Goal: Information Seeking & Learning: Compare options

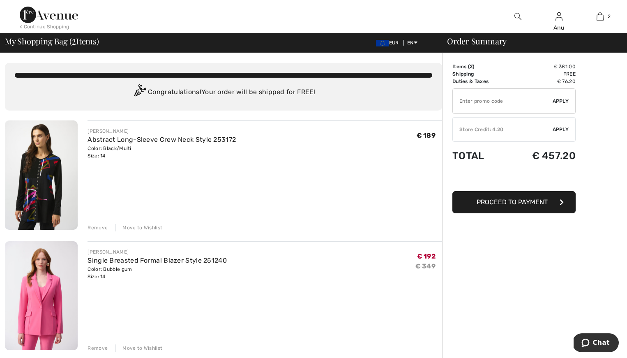
click at [479, 103] on input "TEXT" at bounding box center [503, 101] width 100 height 25
type input "EXTRA15"
click at [557, 102] on span "Apply" at bounding box center [561, 100] width 16 height 7
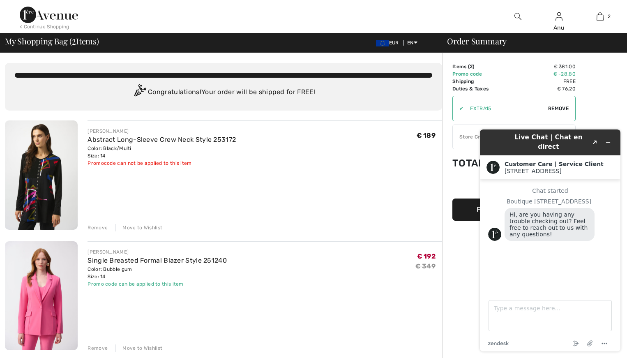
click at [59, 25] on div "< Continue Shopping" at bounding box center [45, 26] width 50 height 7
click at [607, 140] on icon "Minimize widget" at bounding box center [608, 143] width 6 height 6
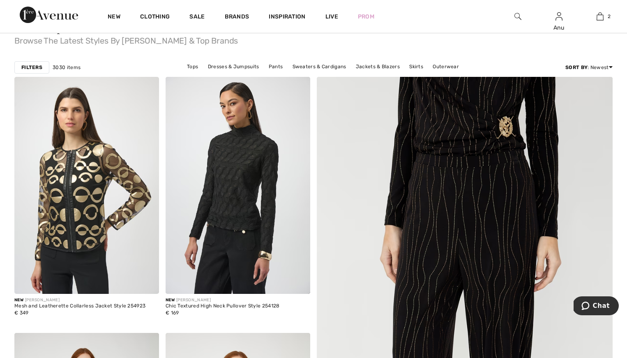
scroll to position [79, 0]
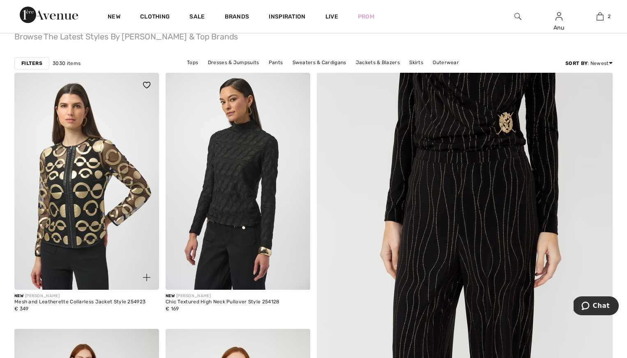
click at [86, 182] on img at bounding box center [86, 181] width 145 height 217
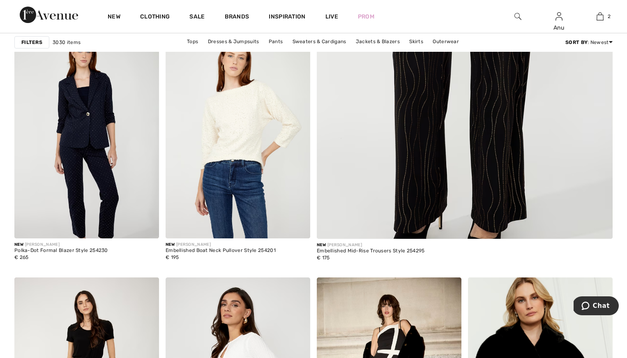
scroll to position [383, 0]
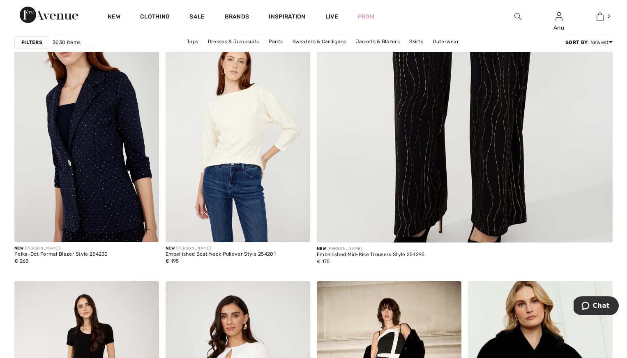
click at [103, 150] on img at bounding box center [86, 133] width 145 height 217
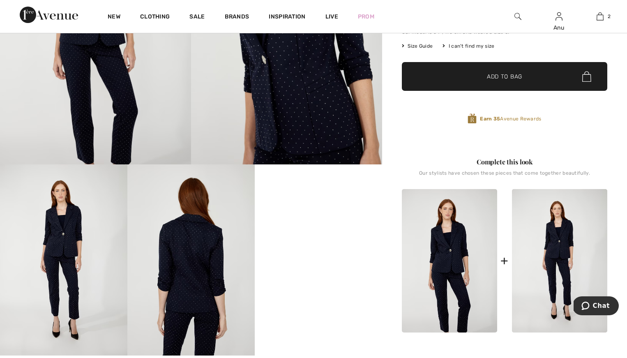
scroll to position [221, 0]
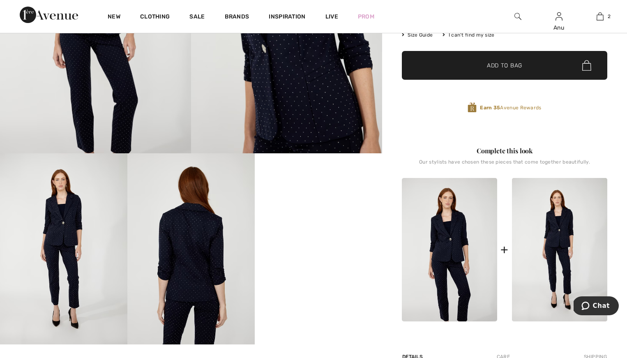
click at [189, 237] on img at bounding box center [190, 248] width 127 height 191
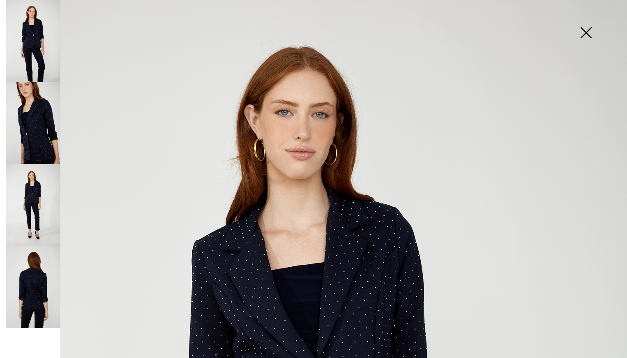
scroll to position [0, 0]
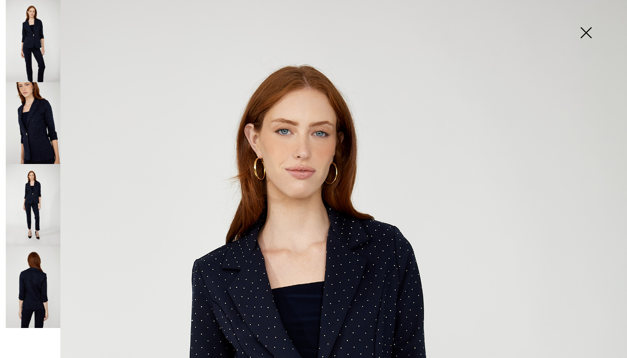
click at [581, 34] on img at bounding box center [585, 33] width 41 height 42
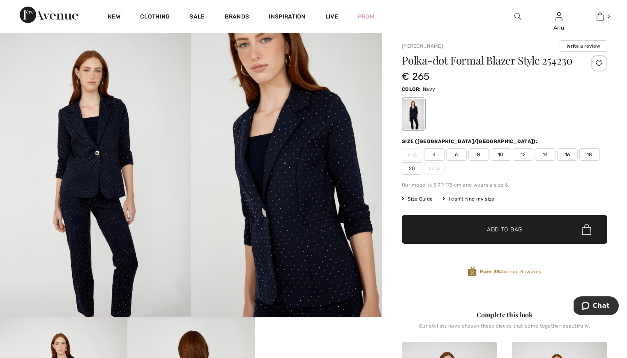
scroll to position [36, 0]
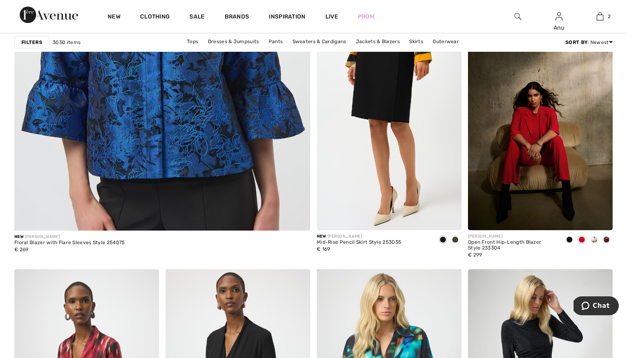
scroll to position [2389, 0]
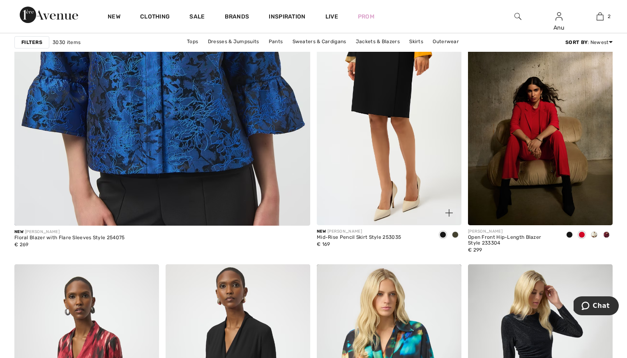
click at [455, 233] on span at bounding box center [455, 234] width 7 height 7
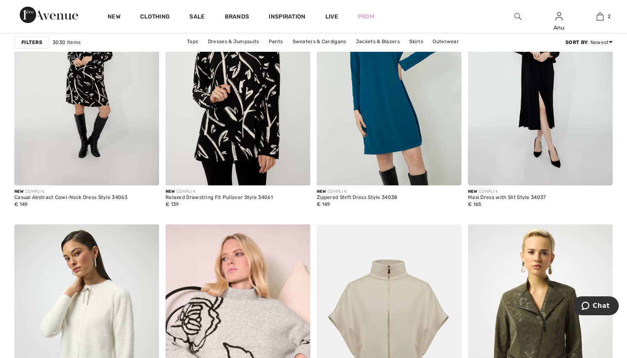
scroll to position [3266, 0]
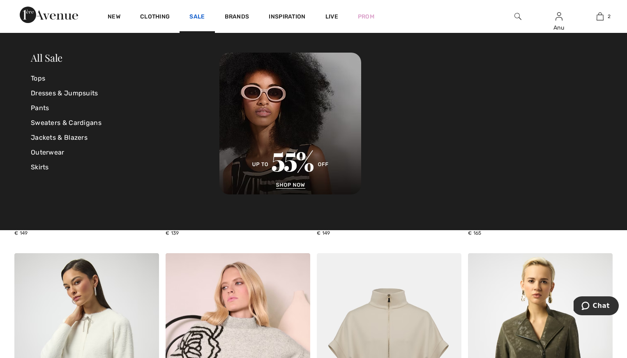
click at [193, 17] on link "Sale" at bounding box center [196, 17] width 15 height 9
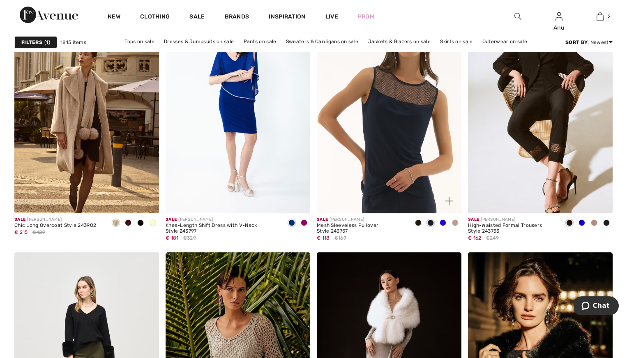
scroll to position [2675, 0]
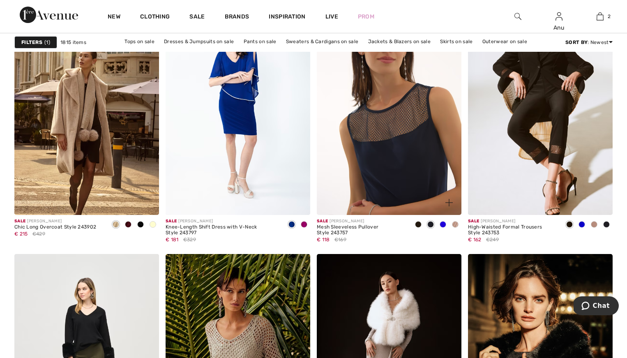
click at [400, 136] on img at bounding box center [389, 106] width 145 height 217
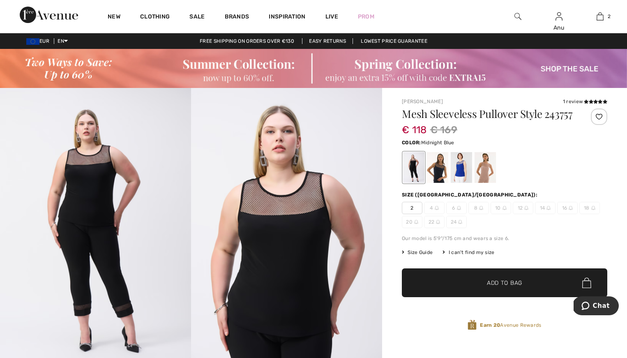
click at [438, 178] on div at bounding box center [437, 167] width 21 height 31
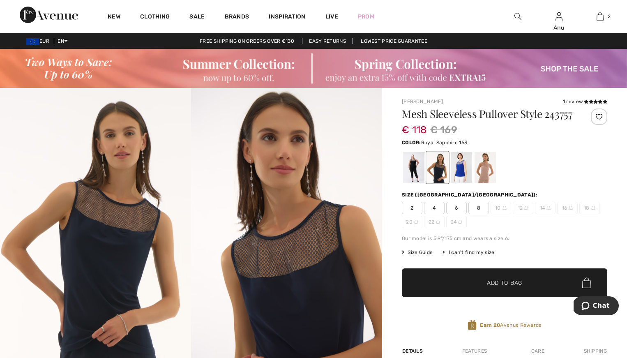
click at [459, 177] on div at bounding box center [461, 167] width 21 height 31
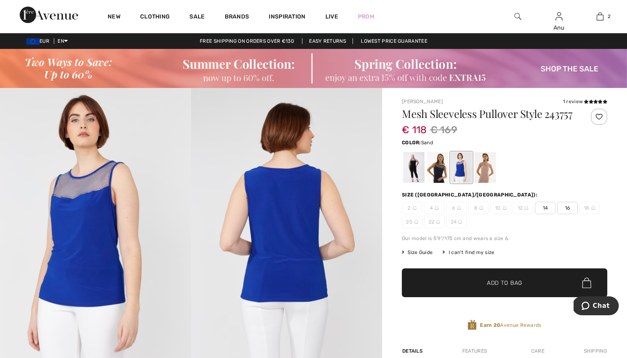
click at [485, 176] on div at bounding box center [485, 167] width 21 height 31
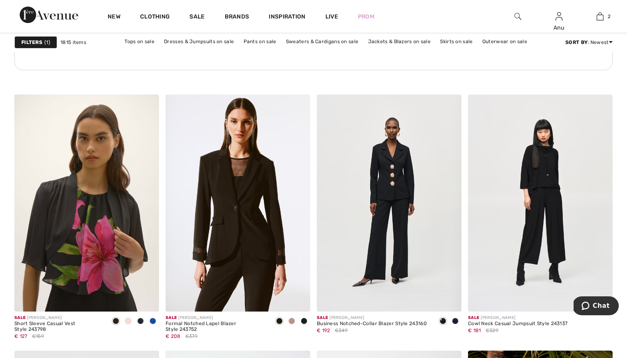
scroll to position [3189, 0]
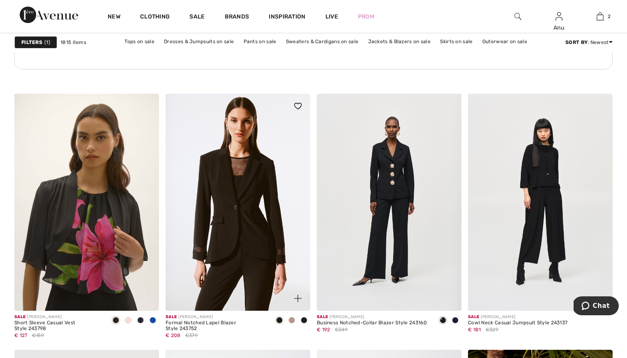
click at [290, 319] on span at bounding box center [291, 320] width 7 height 7
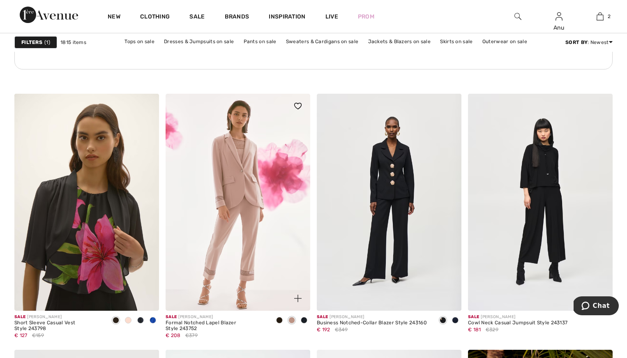
click at [250, 213] on img at bounding box center [238, 202] width 145 height 217
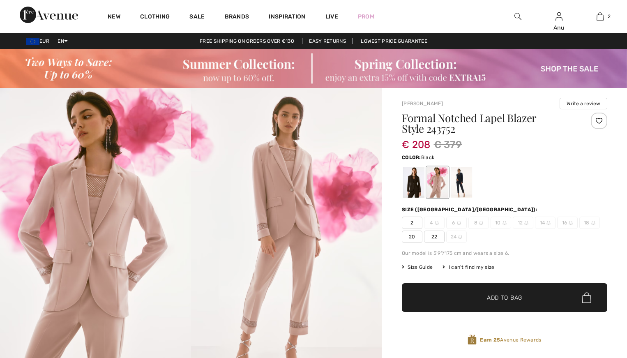
click at [414, 186] on div at bounding box center [413, 182] width 21 height 31
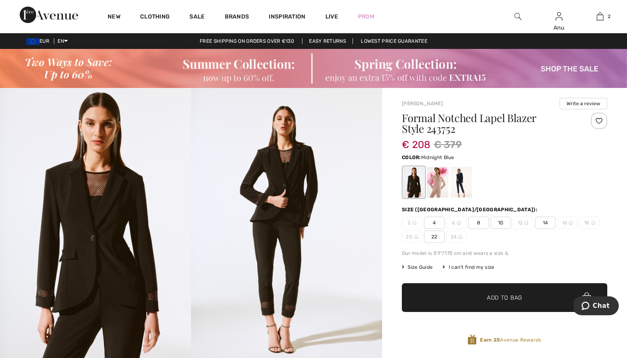
click at [459, 181] on div at bounding box center [461, 182] width 21 height 31
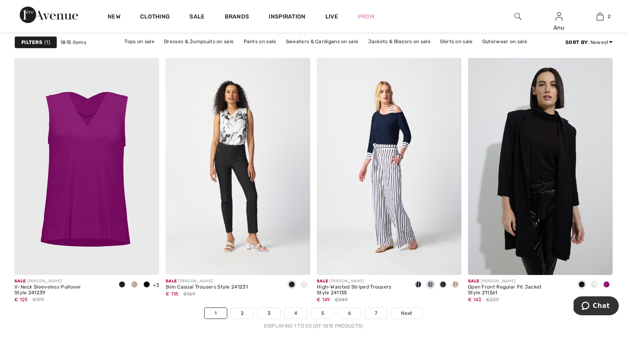
scroll to position [3738, 0]
click at [606, 284] on span at bounding box center [606, 284] width 7 height 7
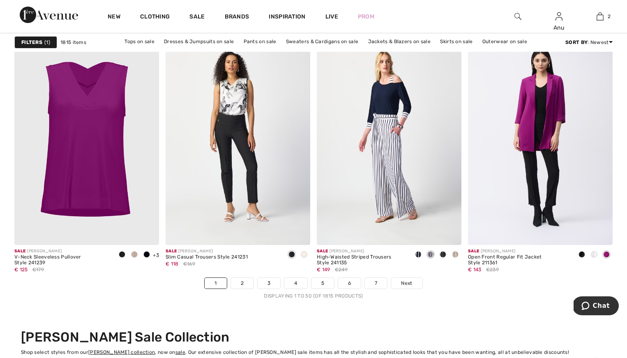
scroll to position [3755, 0]
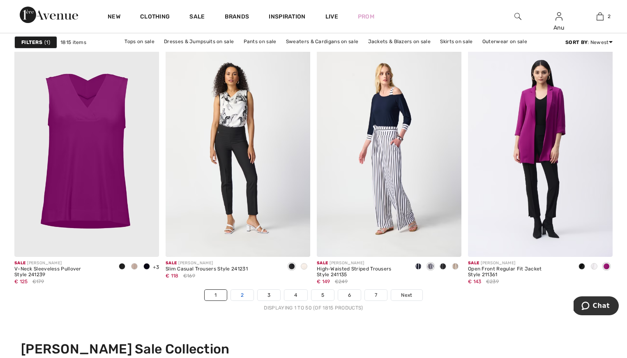
click at [239, 293] on link "2" at bounding box center [242, 295] width 23 height 11
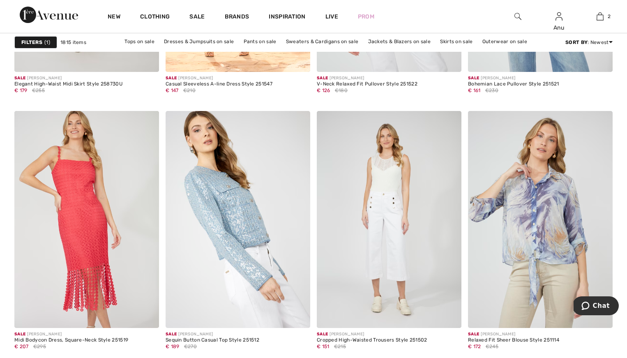
scroll to position [1696, 0]
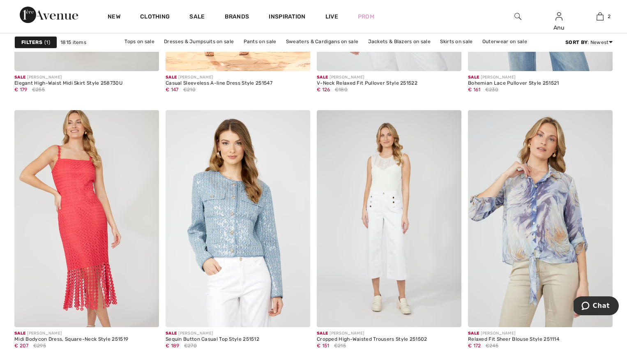
click at [40, 40] on strong "Filters" at bounding box center [31, 42] width 21 height 7
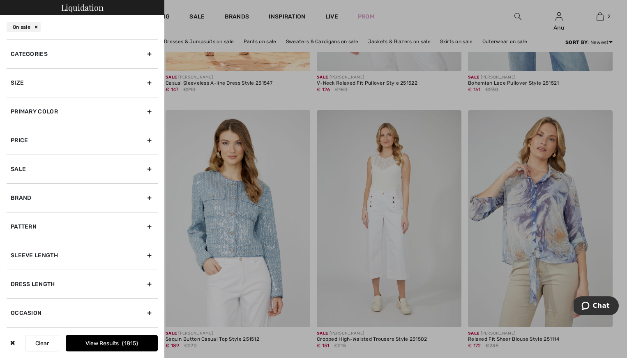
click at [39, 88] on div "Size" at bounding box center [82, 82] width 151 height 29
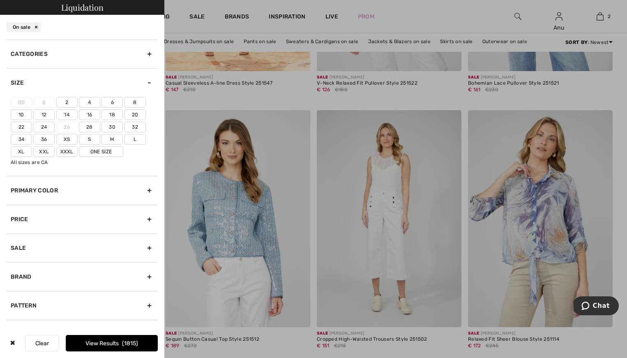
click at [62, 114] on label "14" at bounding box center [66, 114] width 21 height 11
click at [0, 0] on input"] "14" at bounding box center [0, 0] width 0 height 0
click at [85, 115] on label "16" at bounding box center [89, 114] width 21 height 11
click at [0, 0] on input"] "16" at bounding box center [0, 0] width 0 height 0
click at [90, 114] on label "16" at bounding box center [89, 114] width 21 height 11
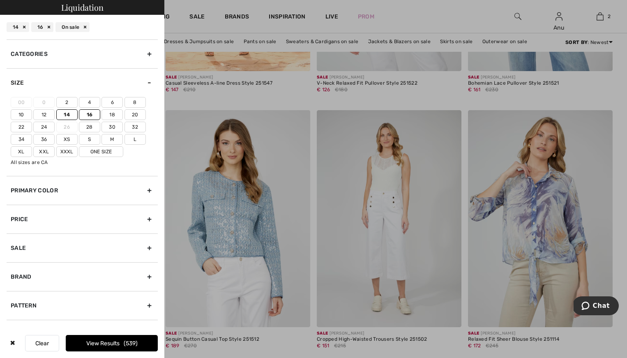
click at [0, 0] on input"] "16" at bounding box center [0, 0] width 0 height 0
click at [90, 117] on label "16" at bounding box center [89, 114] width 21 height 11
click at [0, 0] on input"] "16" at bounding box center [0, 0] width 0 height 0
click at [109, 341] on button "View Results 539" at bounding box center [112, 343] width 92 height 16
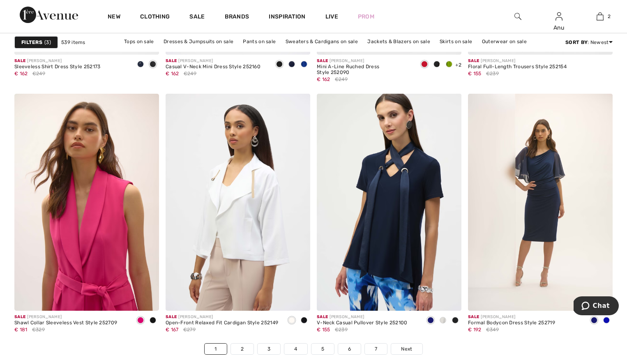
scroll to position [3703, 0]
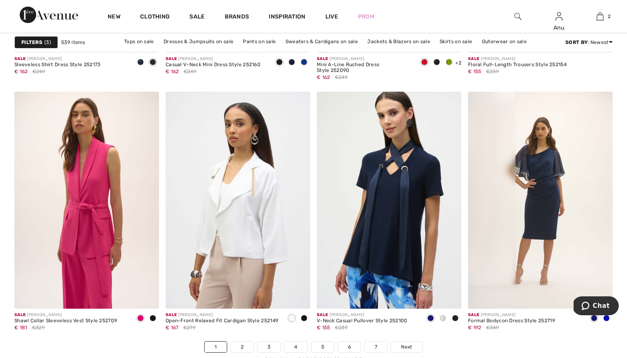
drag, startPoint x: 0, startPoint y: 0, endPoint x: 110, endPoint y: 341, distance: 358.7
click at [110, 341] on ul "1 2 3 4 5 6 7 Next" at bounding box center [313, 347] width 598 height 12
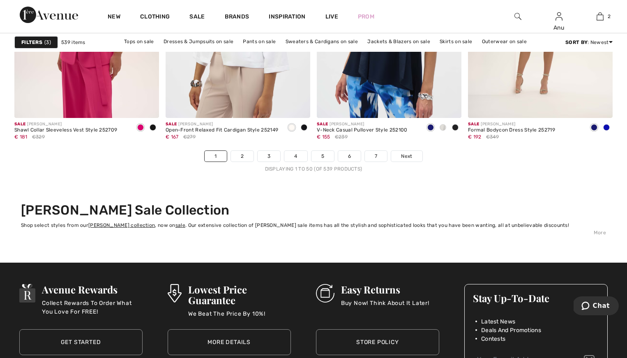
scroll to position [3897, 0]
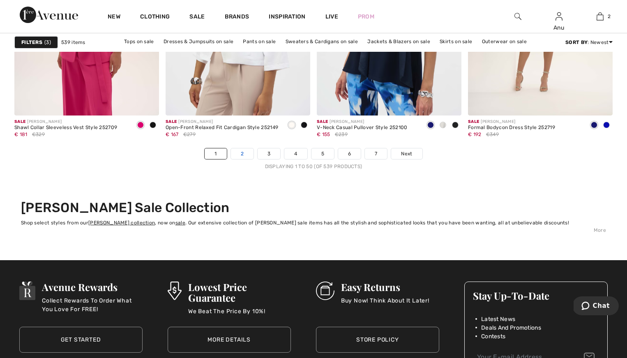
click at [240, 152] on link "2" at bounding box center [242, 153] width 23 height 11
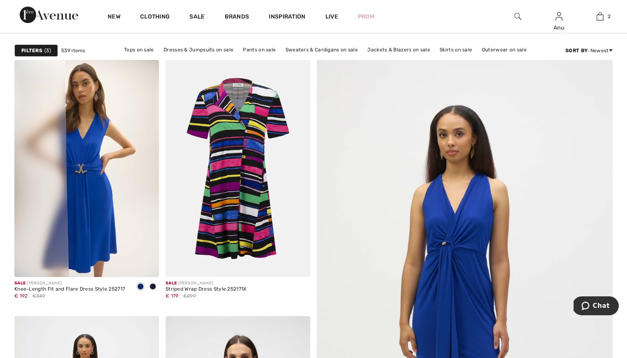
scroll to position [105, 0]
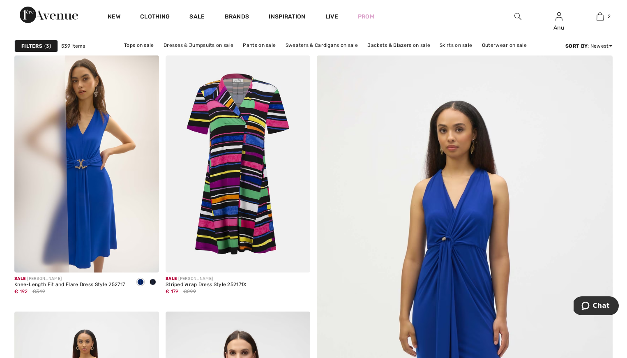
click at [240, 152] on img at bounding box center [238, 163] width 145 height 217
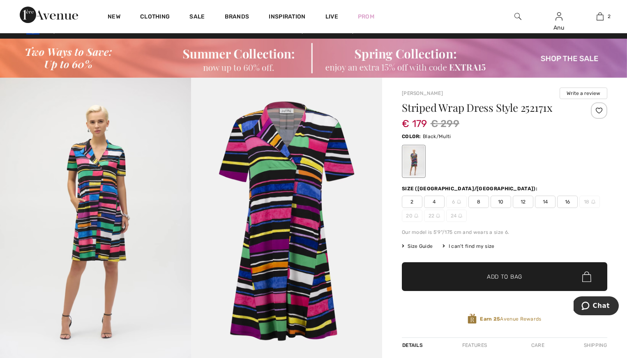
scroll to position [9, 0]
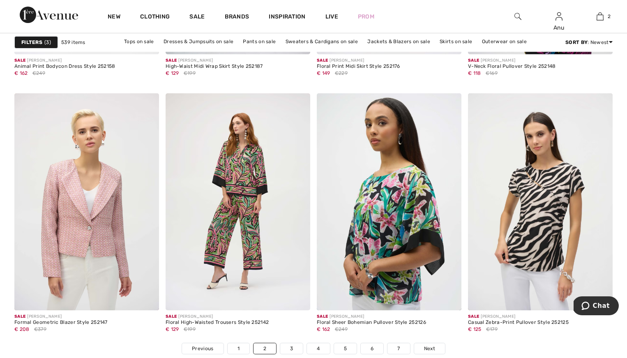
scroll to position [3691, 0]
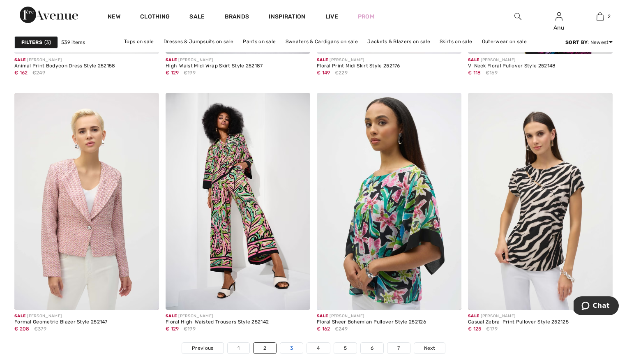
click at [290, 345] on link "3" at bounding box center [291, 348] width 23 height 11
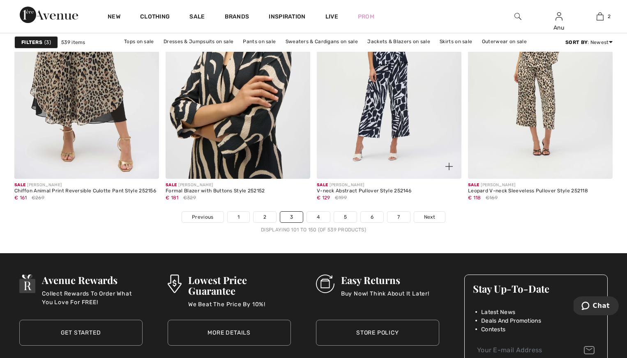
scroll to position [3798, 0]
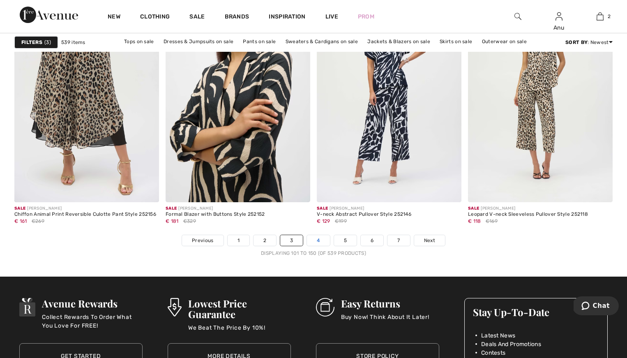
click at [318, 239] on link "4" at bounding box center [318, 240] width 23 height 11
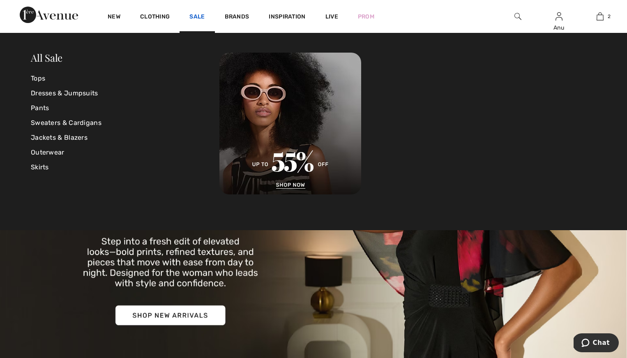
click at [195, 17] on link "Sale" at bounding box center [196, 17] width 15 height 9
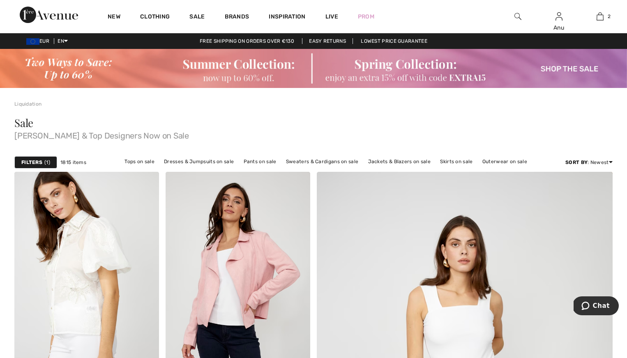
click at [32, 162] on strong "Filters" at bounding box center [31, 162] width 21 height 7
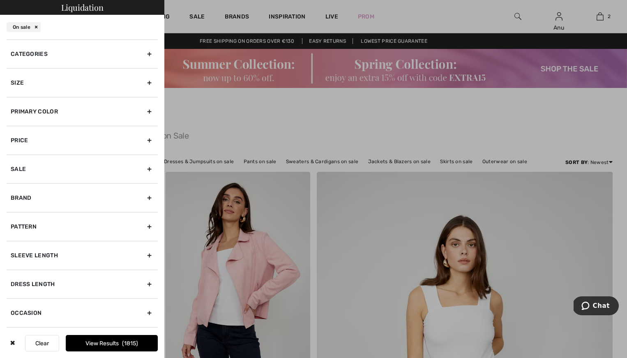
click at [74, 78] on div "Size" at bounding box center [82, 82] width 151 height 29
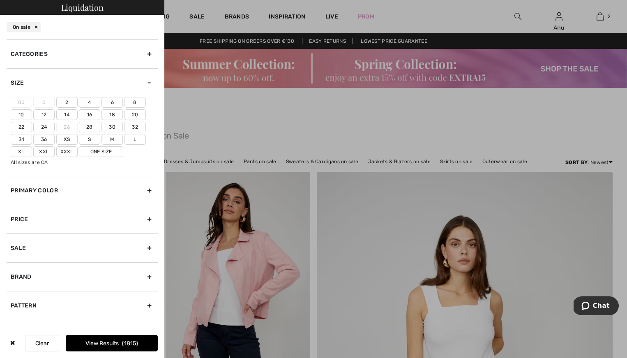
click at [67, 112] on label "14" at bounding box center [66, 114] width 21 height 11
click at [0, 0] on input"] "14" at bounding box center [0, 0] width 0 height 0
click at [88, 113] on label "16" at bounding box center [89, 114] width 21 height 11
click at [0, 0] on input"] "16" at bounding box center [0, 0] width 0 height 0
click at [43, 111] on label "12" at bounding box center [43, 114] width 21 height 11
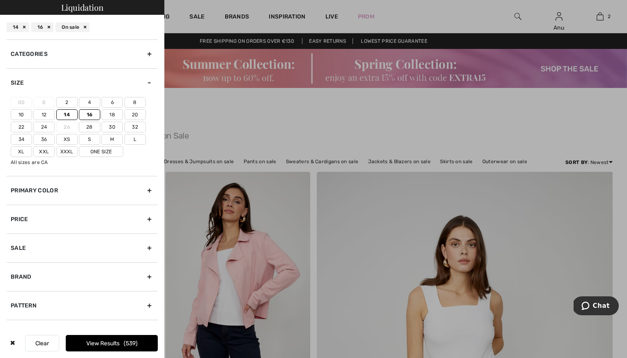
click at [0, 0] on input"] "12" at bounding box center [0, 0] width 0 height 0
click at [43, 111] on label "12" at bounding box center [43, 114] width 21 height 11
click at [0, 0] on input"] "12" at bounding box center [0, 0] width 0 height 0
click at [110, 344] on button "View Results 539" at bounding box center [112, 343] width 92 height 16
click at [149, 278] on div "Brand" at bounding box center [82, 276] width 151 height 29
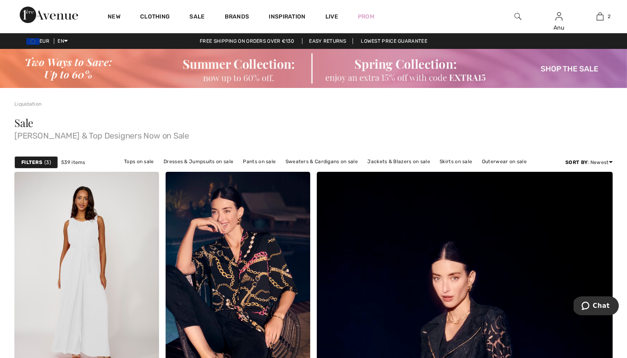
click at [34, 161] on strong "Filters" at bounding box center [31, 162] width 21 height 7
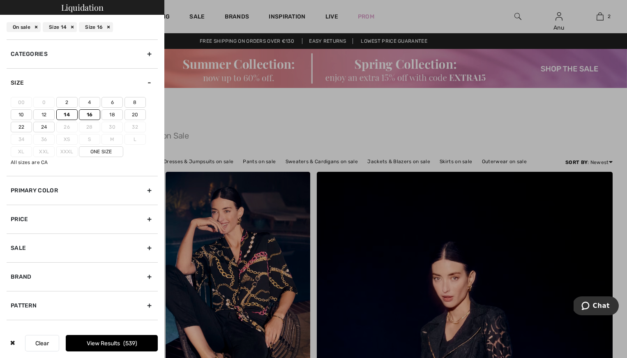
click at [150, 275] on div "Brand" at bounding box center [82, 276] width 151 height 29
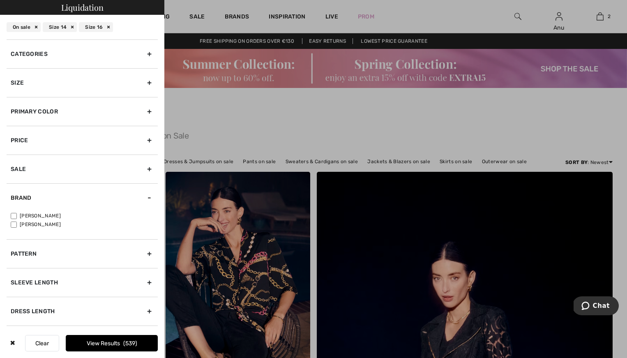
click at [15, 214] on input"] "[PERSON_NAME]" at bounding box center [14, 216] width 6 height 6
checkbox input"] "true"
click at [102, 345] on button "View Results 474" at bounding box center [112, 343] width 92 height 16
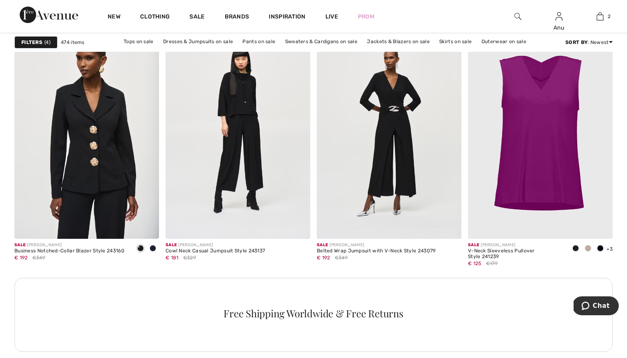
scroll to position [915, 0]
click at [96, 175] on img at bounding box center [86, 129] width 145 height 217
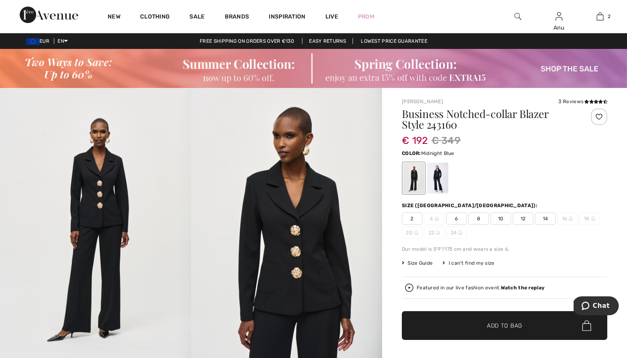
click at [444, 174] on div at bounding box center [437, 178] width 21 height 31
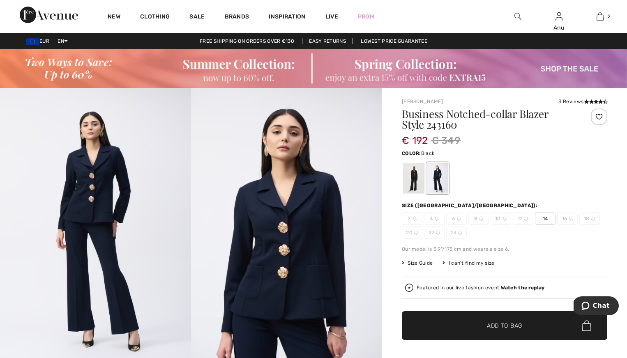
click at [417, 179] on div at bounding box center [413, 178] width 21 height 31
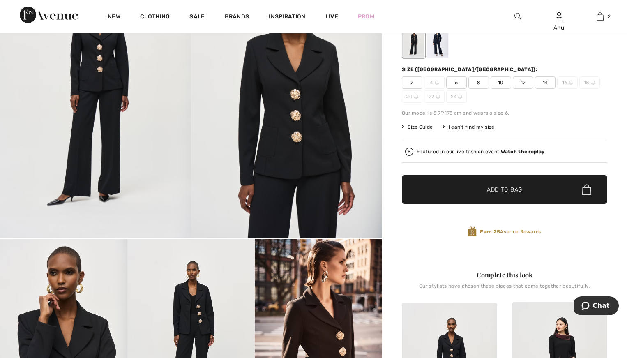
scroll to position [138, 0]
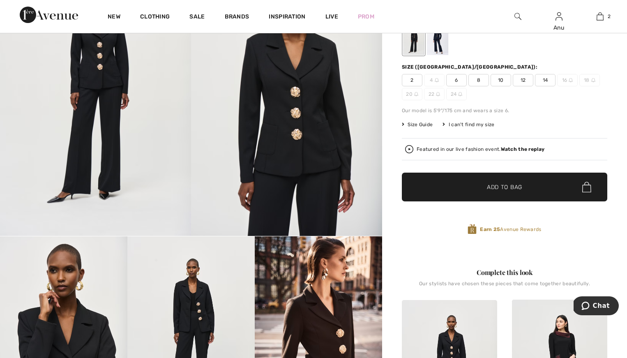
click at [337, 157] on img at bounding box center [286, 92] width 191 height 286
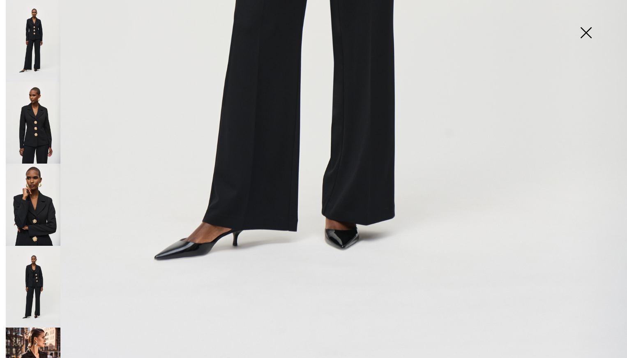
scroll to position [581, 0]
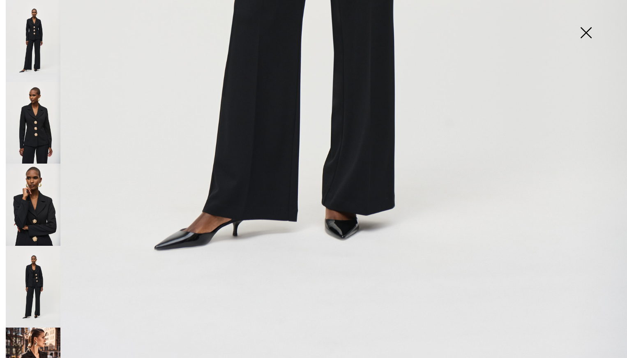
click at [587, 33] on img at bounding box center [585, 33] width 41 height 42
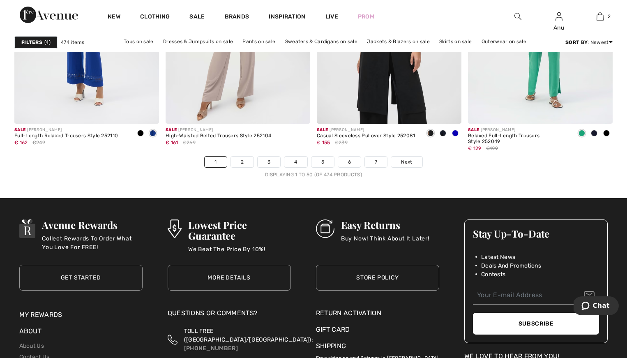
scroll to position [3886, 0]
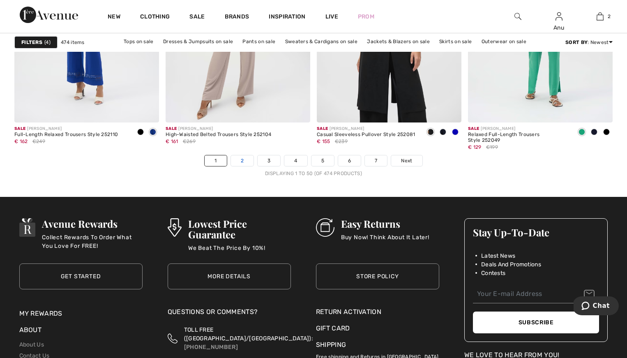
click at [240, 163] on link "2" at bounding box center [242, 160] width 23 height 11
click at [241, 159] on link "2" at bounding box center [242, 160] width 23 height 11
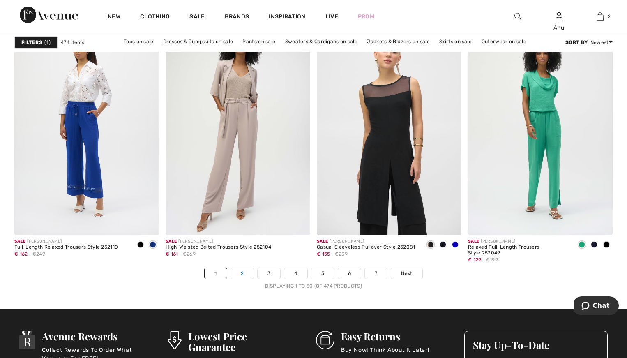
scroll to position [3772, 0]
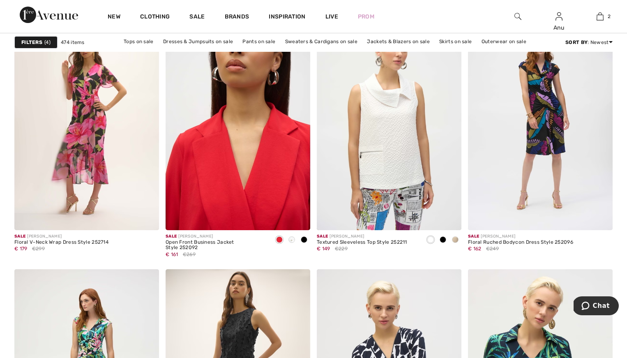
scroll to position [1537, 0]
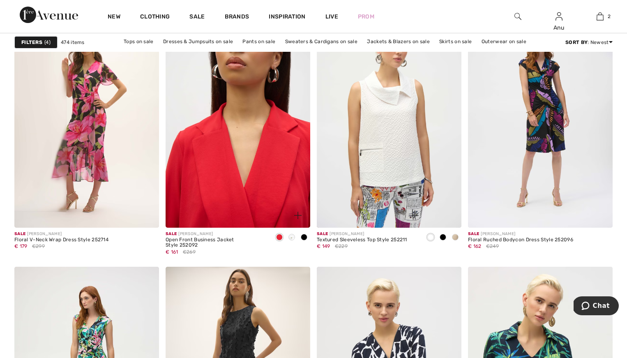
click at [254, 173] on img at bounding box center [238, 119] width 145 height 217
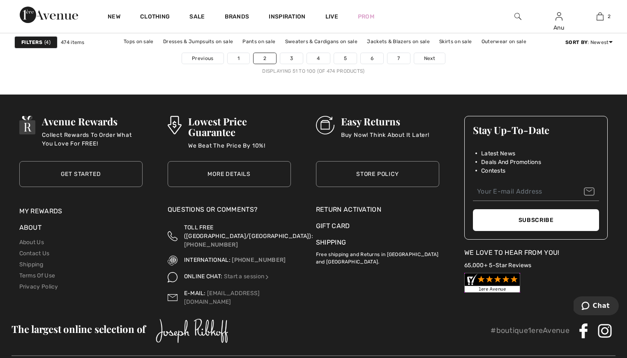
scroll to position [3991, 0]
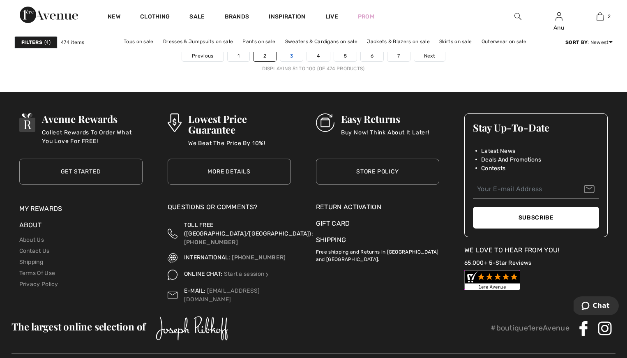
click at [291, 56] on link "3" at bounding box center [291, 56] width 23 height 11
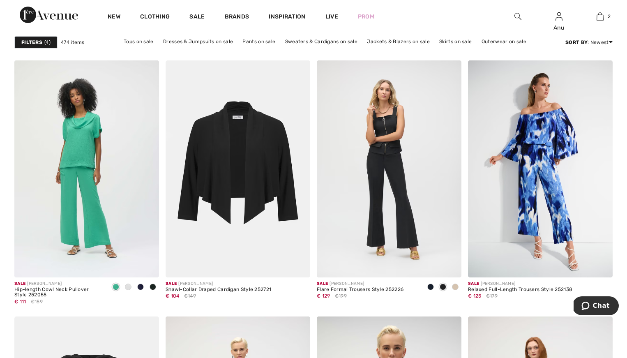
scroll to position [1487, 0]
click at [454, 286] on span at bounding box center [455, 286] width 7 height 7
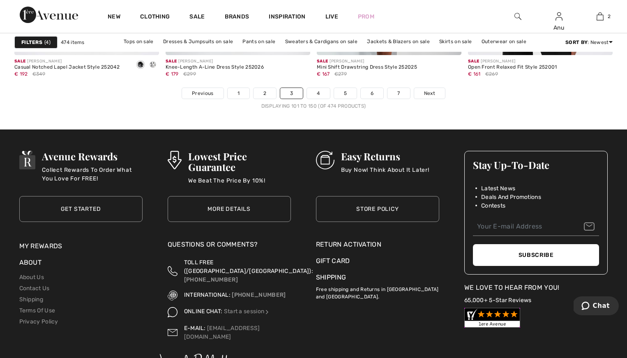
scroll to position [3955, 0]
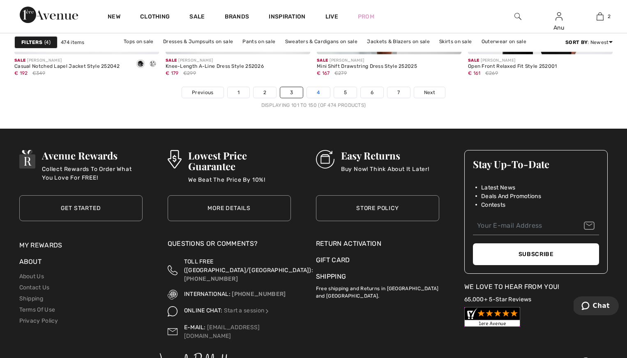
click at [317, 90] on link "4" at bounding box center [318, 92] width 23 height 11
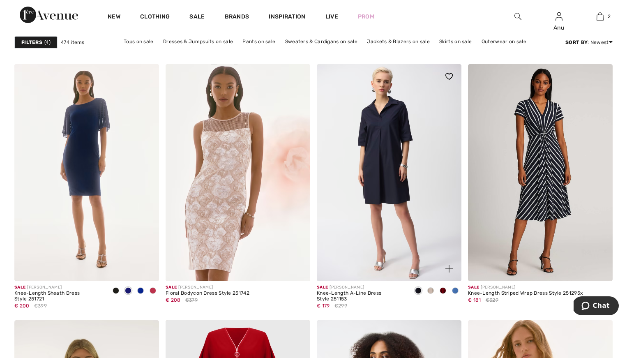
scroll to position [617, 0]
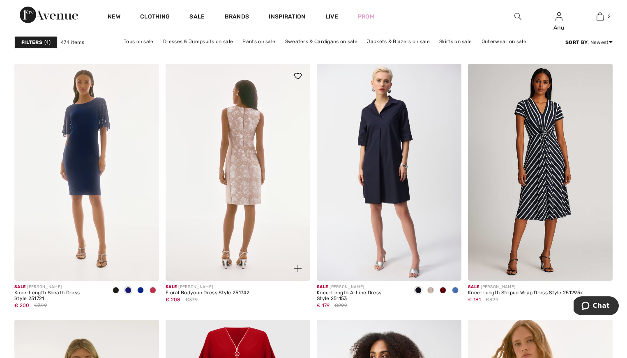
click at [241, 159] on img at bounding box center [238, 172] width 145 height 217
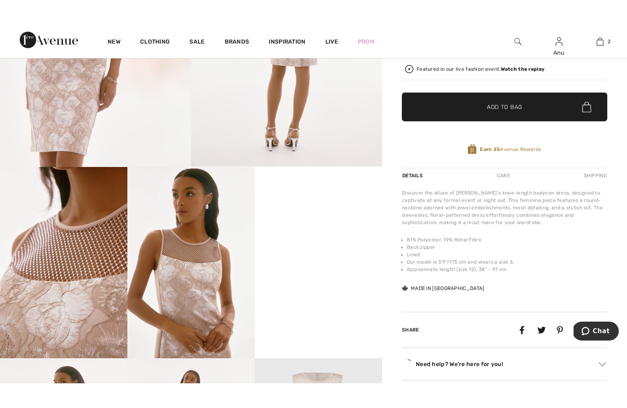
scroll to position [239, 0]
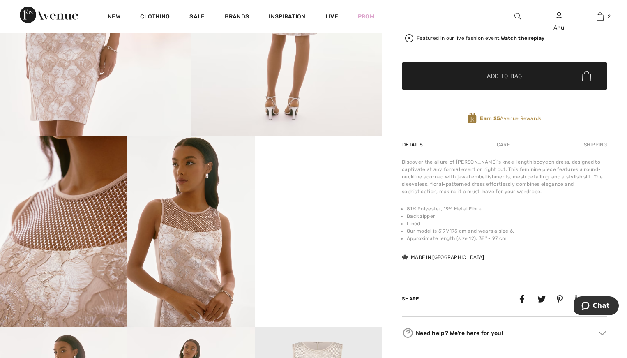
click at [323, 200] on video "Your browser does not support the video tag." at bounding box center [318, 168] width 127 height 64
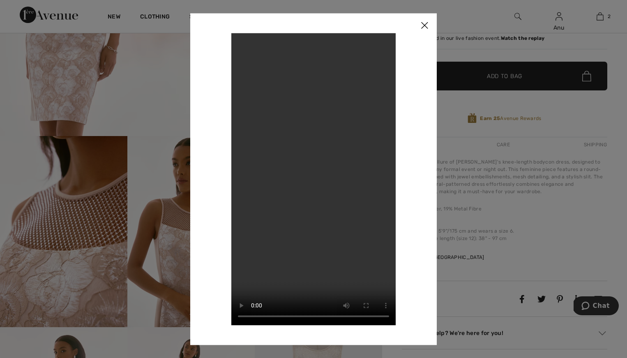
click at [314, 171] on video "Your browser does not support the video tag." at bounding box center [313, 179] width 164 height 292
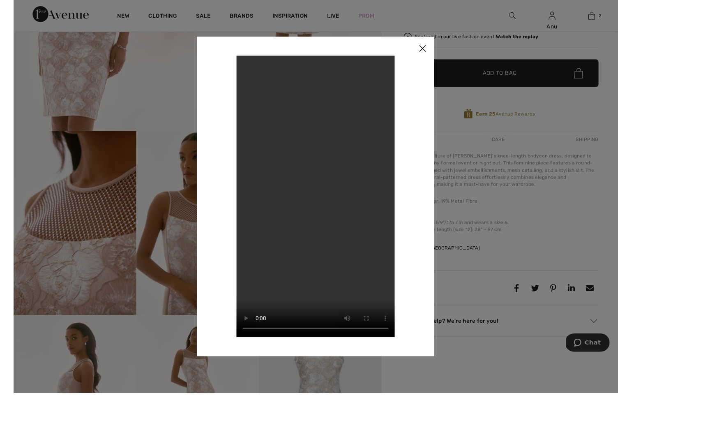
scroll to position [244, 0]
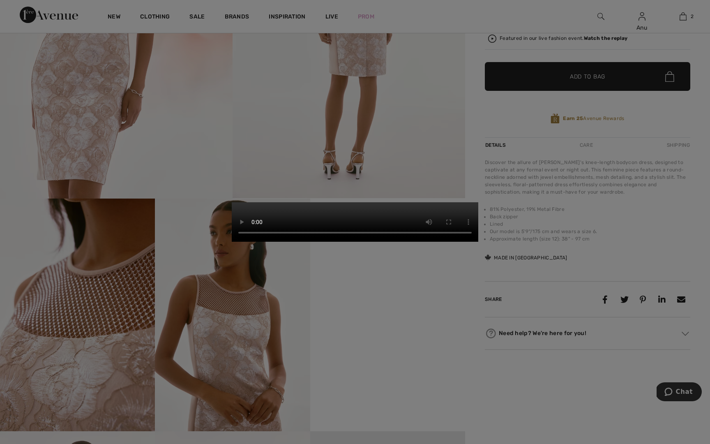
click at [399, 242] on video "Your browser does not support the video tag." at bounding box center [355, 221] width 247 height 39
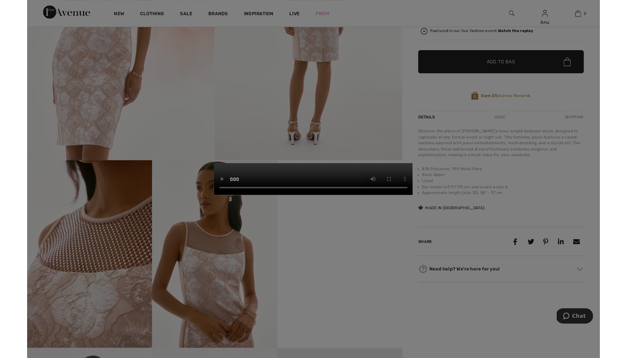
scroll to position [239, 0]
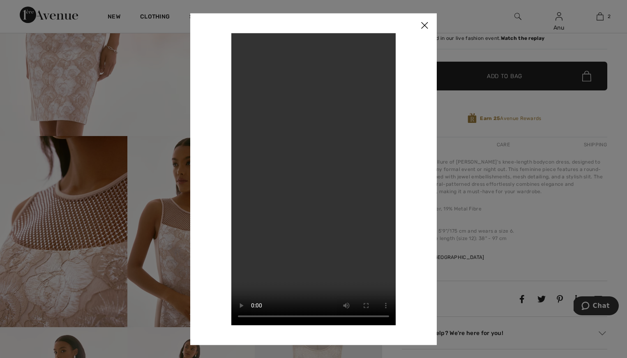
click at [427, 23] on img at bounding box center [424, 25] width 25 height 25
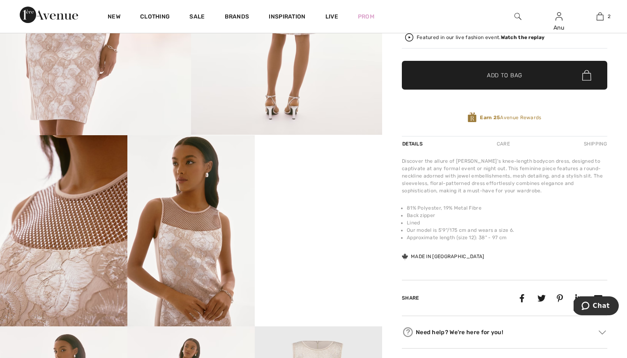
scroll to position [238, 0]
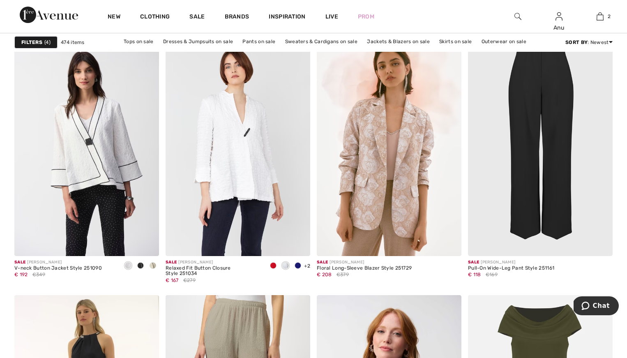
scroll to position [1257, 0]
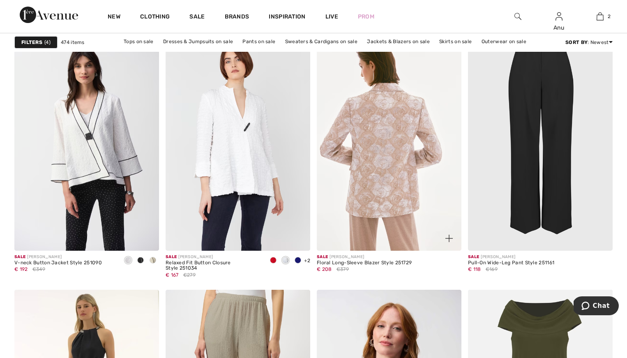
click at [388, 139] on img at bounding box center [389, 142] width 145 height 217
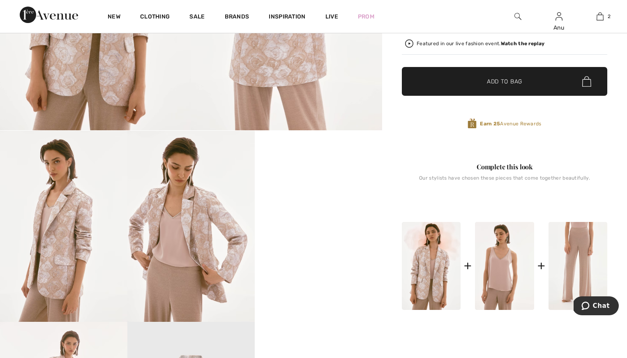
scroll to position [245, 0]
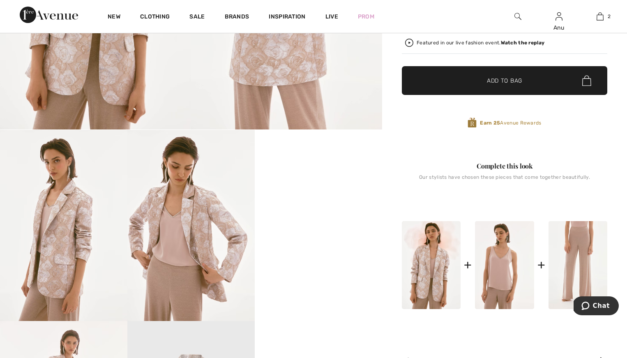
click at [342, 194] on video "Your browser does not support the video tag." at bounding box center [318, 162] width 127 height 64
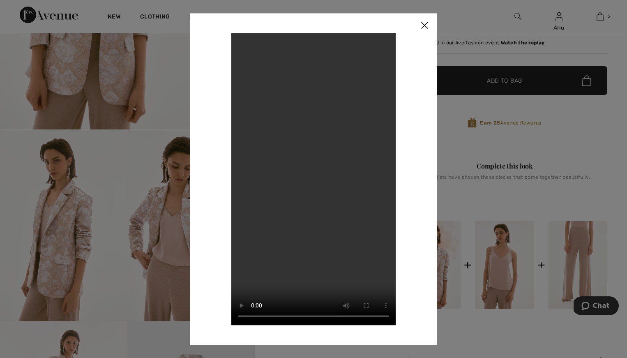
click at [425, 24] on img at bounding box center [424, 25] width 25 height 25
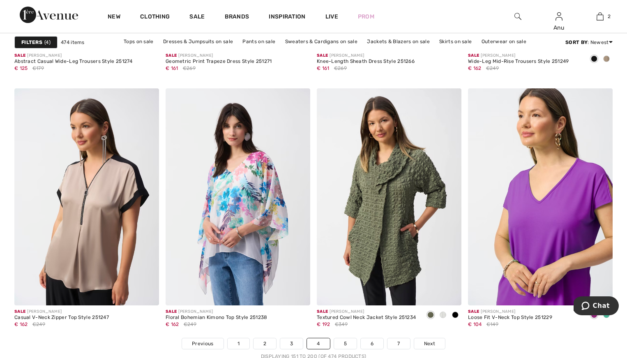
scroll to position [3714, 0]
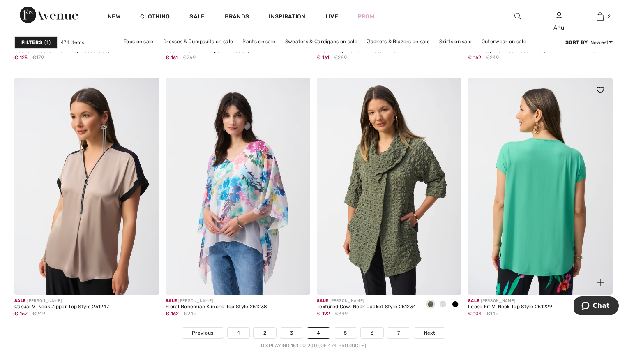
click at [515, 198] on img at bounding box center [540, 186] width 145 height 217
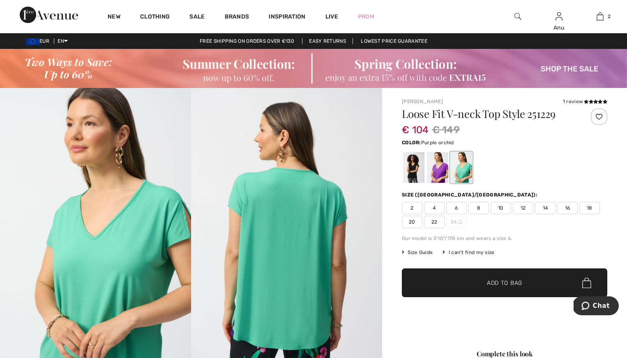
click at [438, 171] on div at bounding box center [437, 167] width 21 height 31
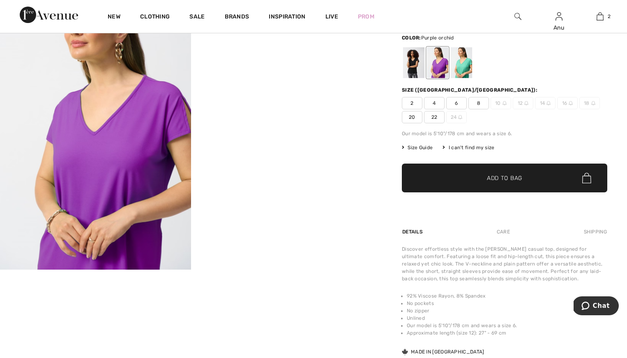
scroll to position [105, 0]
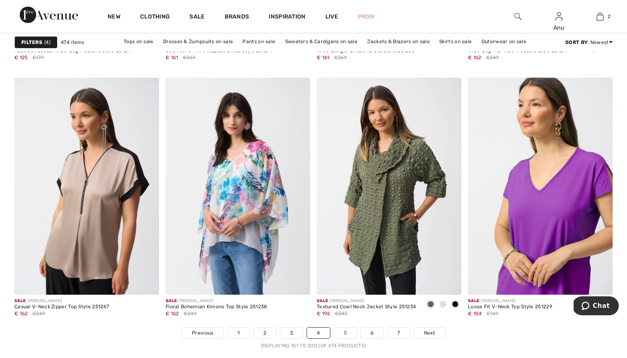
click at [347, 330] on link "5" at bounding box center [345, 333] width 23 height 11
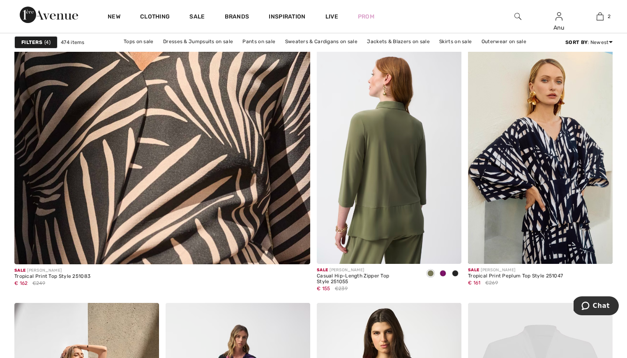
scroll to position [2367, 0]
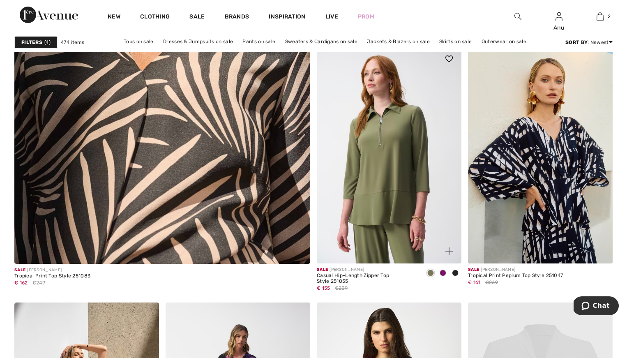
click at [443, 273] on span at bounding box center [443, 273] width 7 height 7
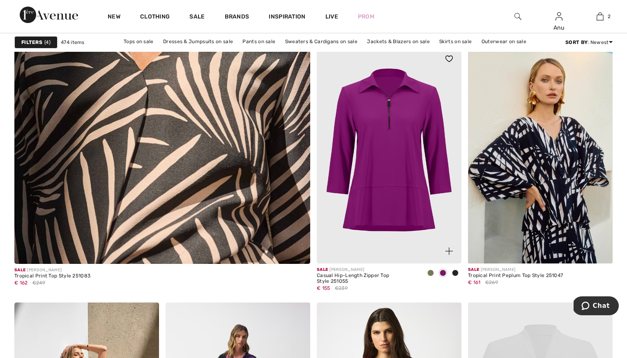
click at [394, 213] on img at bounding box center [389, 154] width 145 height 217
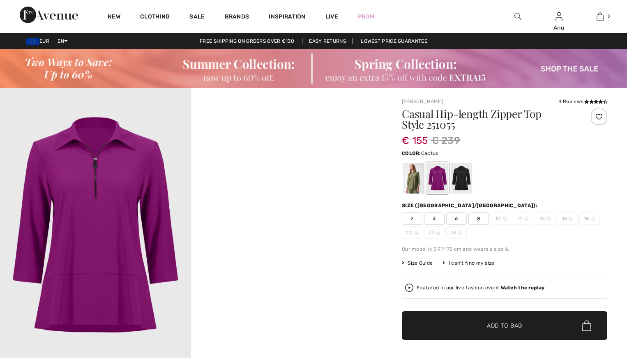
click at [414, 181] on div at bounding box center [413, 178] width 21 height 31
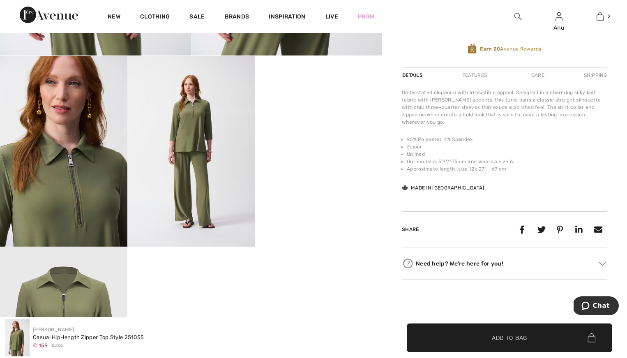
scroll to position [319, 0]
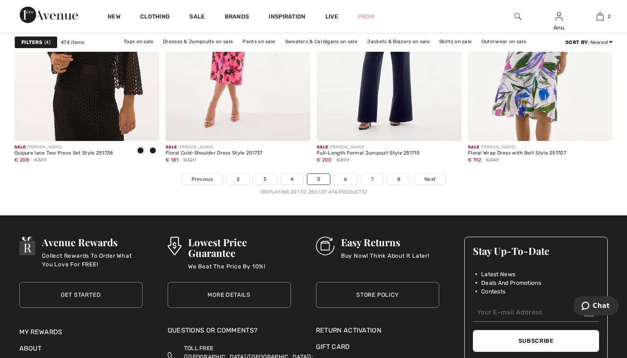
scroll to position [3840, 0]
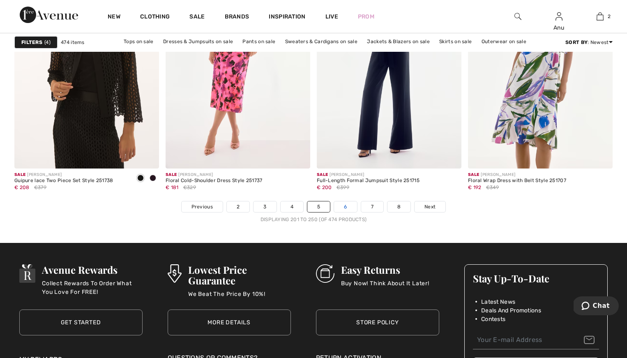
click at [340, 207] on link "6" at bounding box center [345, 206] width 23 height 11
